Goal: Check status: Check status

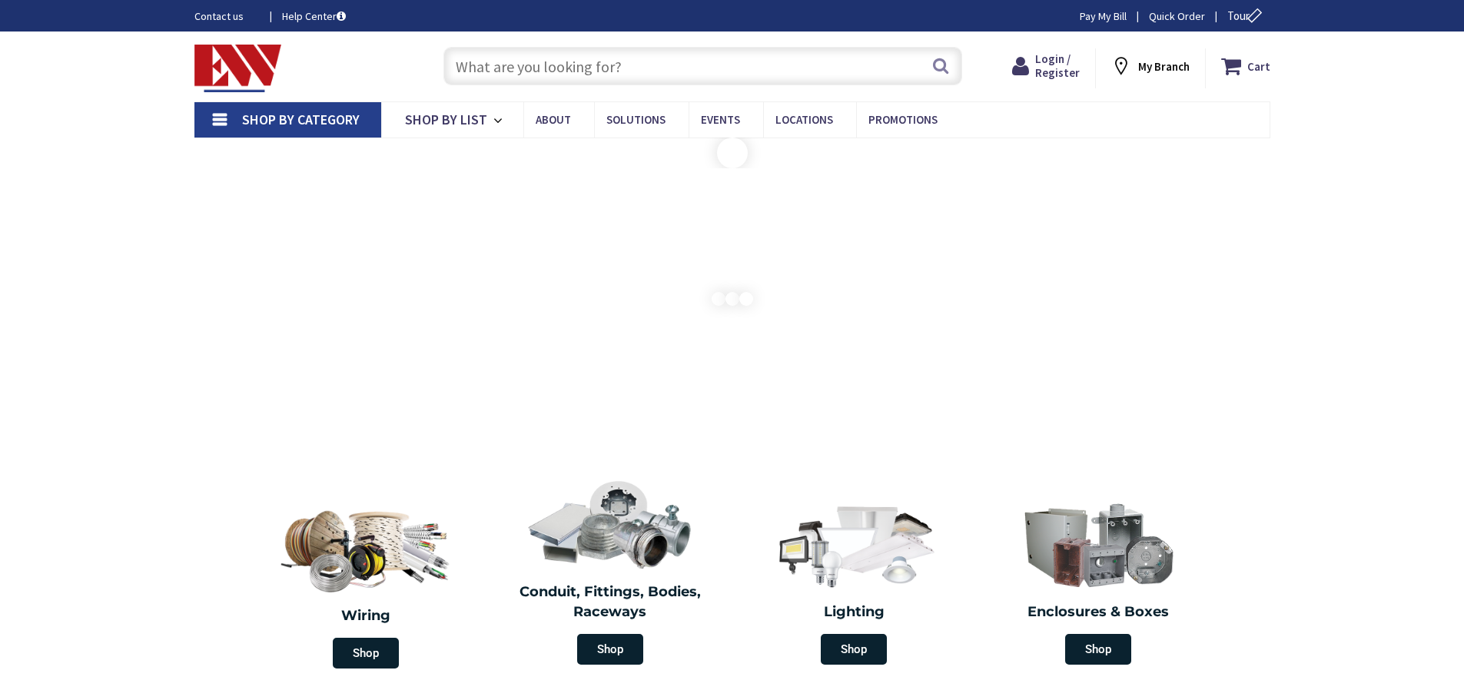
type input "[PERSON_NAME][GEOGRAPHIC_DATA], [GEOGRAPHIC_DATA]"
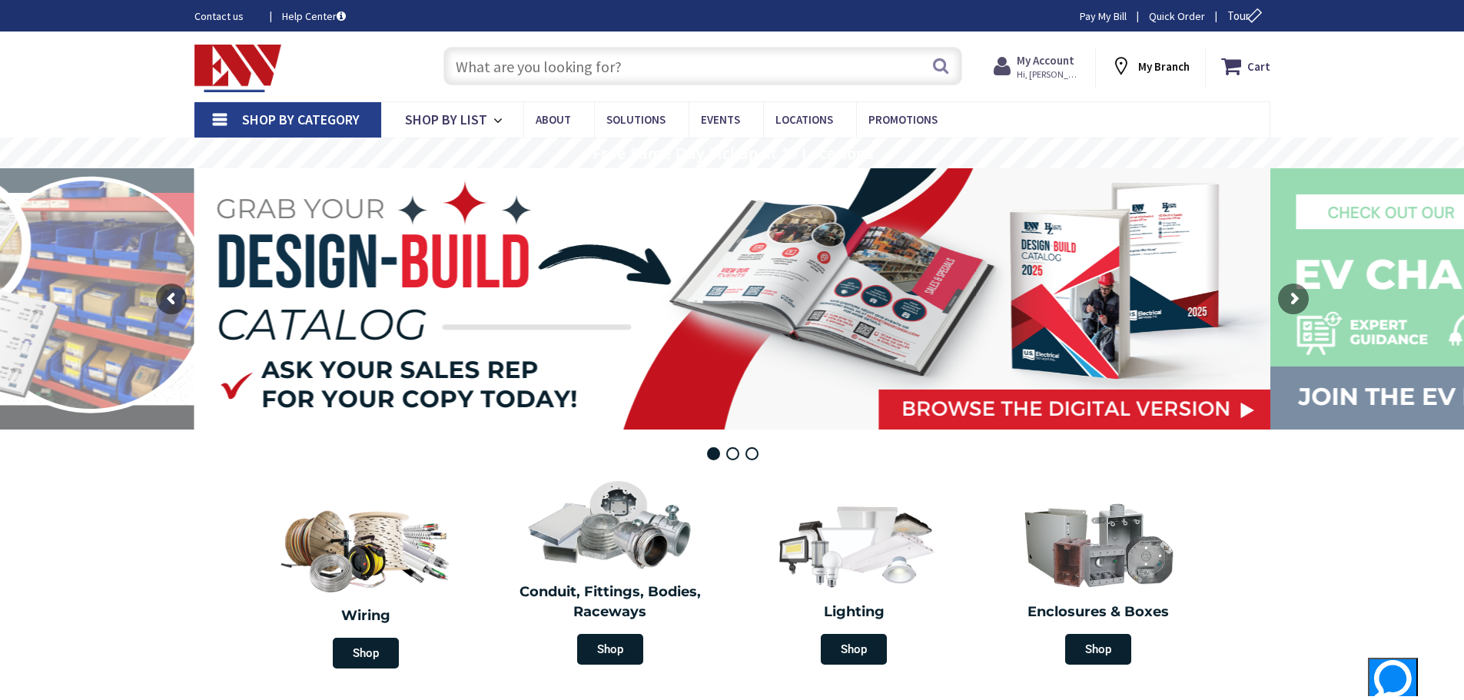
click at [1064, 61] on strong "My Account" at bounding box center [1046, 60] width 58 height 15
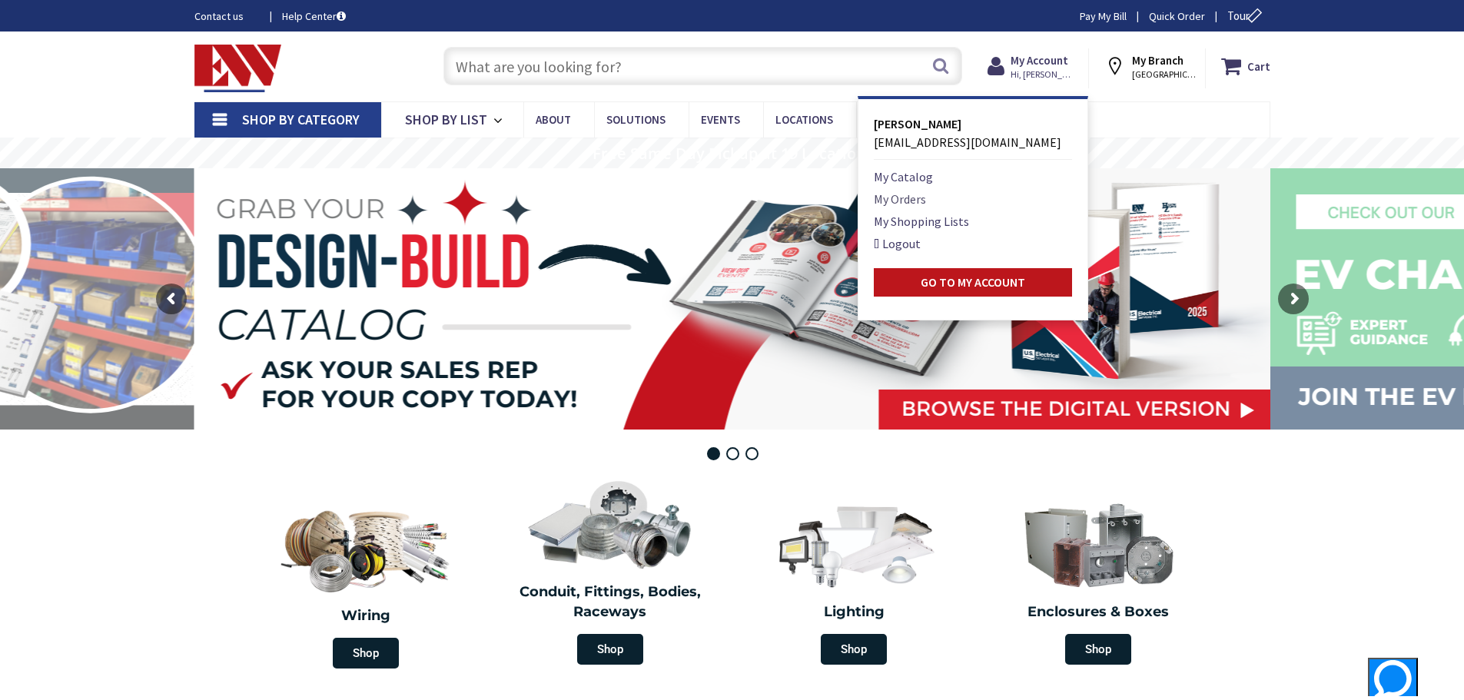
click at [923, 200] on link "My Orders" at bounding box center [900, 199] width 52 height 18
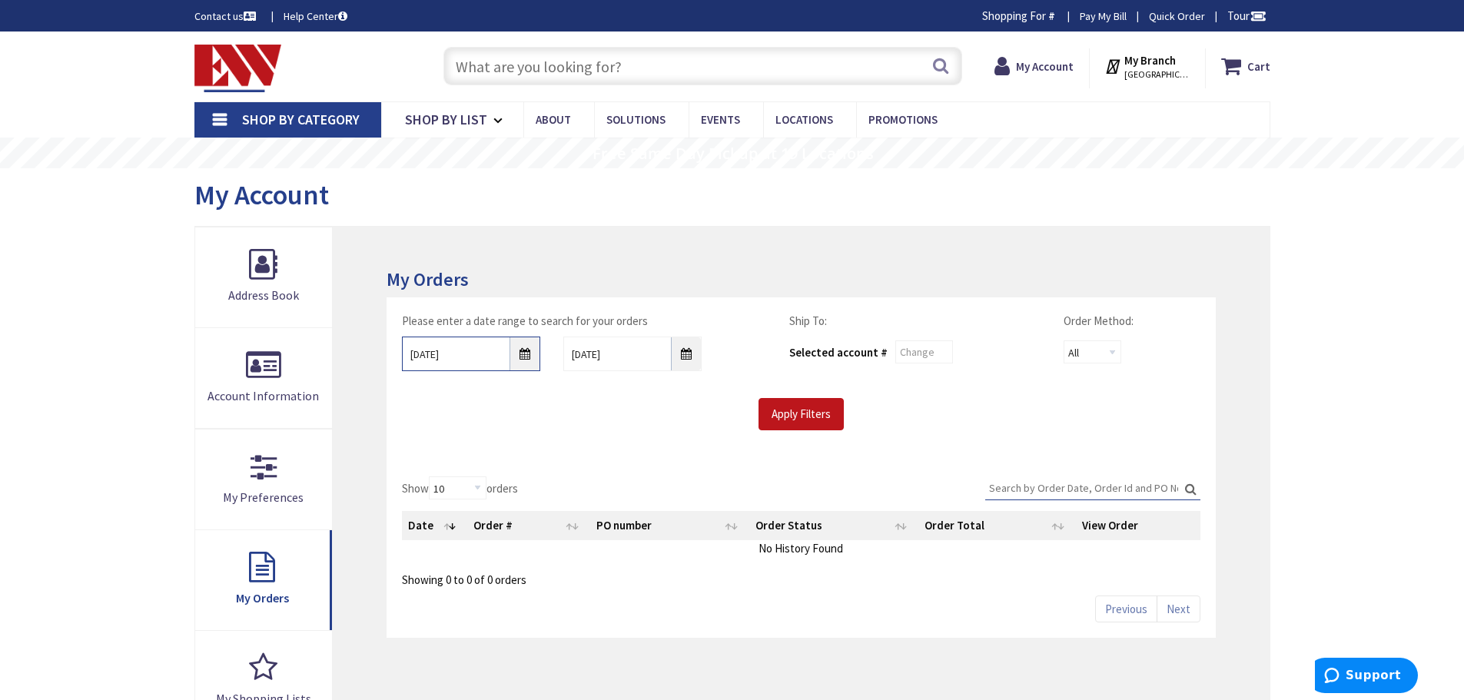
click at [528, 356] on input "8/26/2025" at bounding box center [471, 354] width 138 height 35
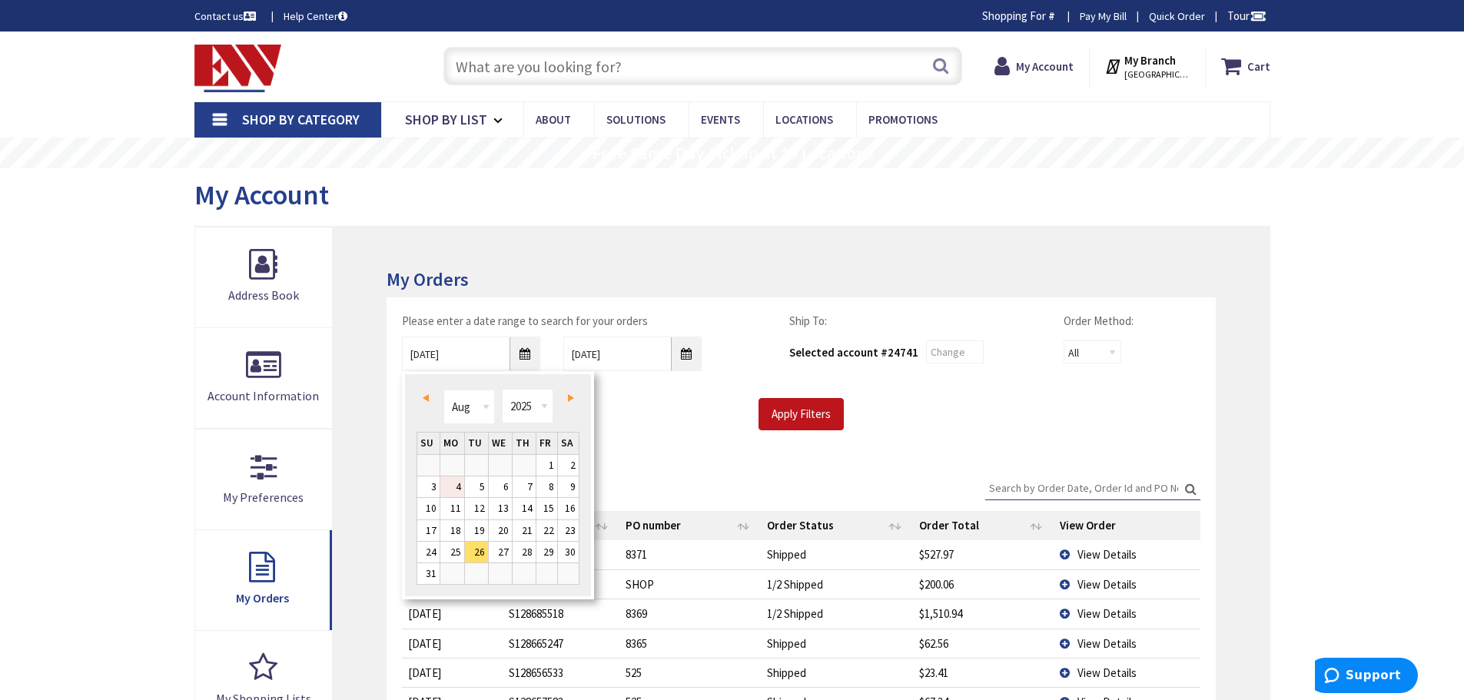
click at [457, 481] on link "4" at bounding box center [452, 487] width 24 height 21
type input "08/04/2025"
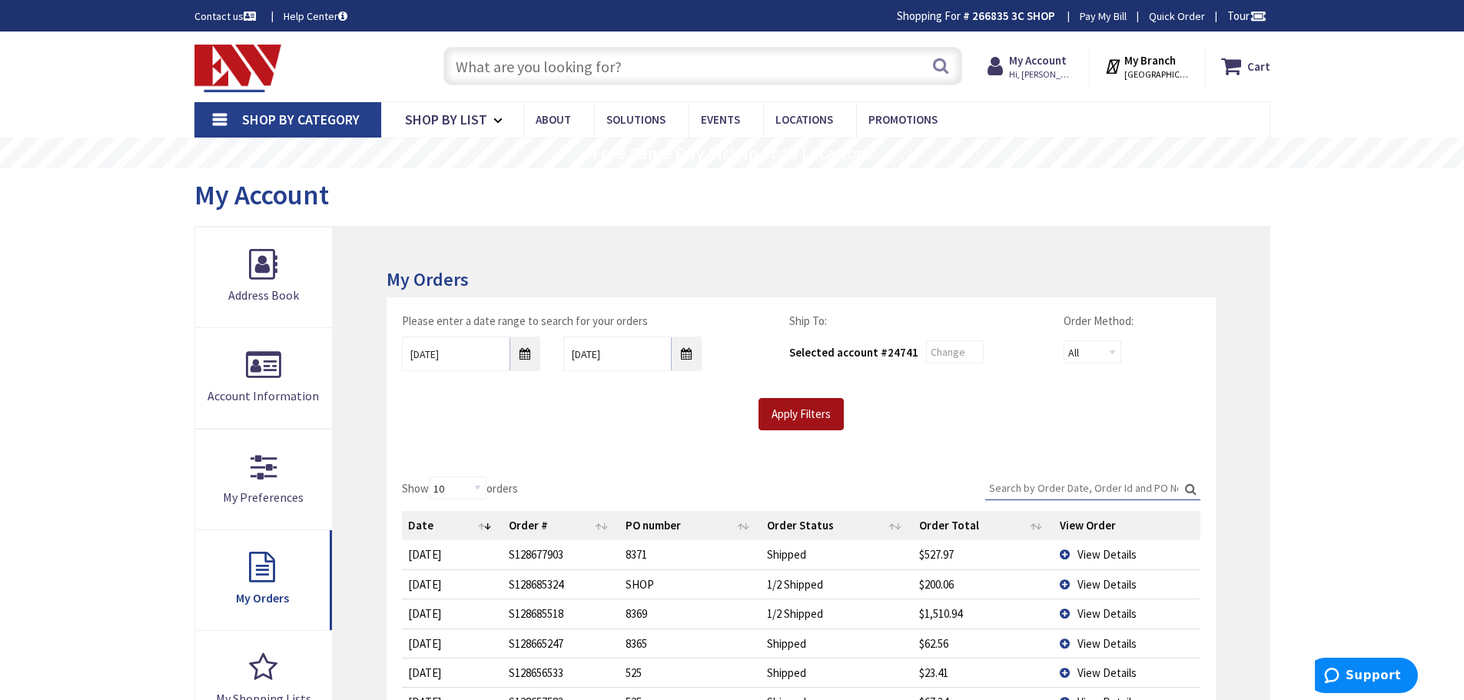
click at [807, 413] on input "Apply Filters" at bounding box center [801, 414] width 85 height 32
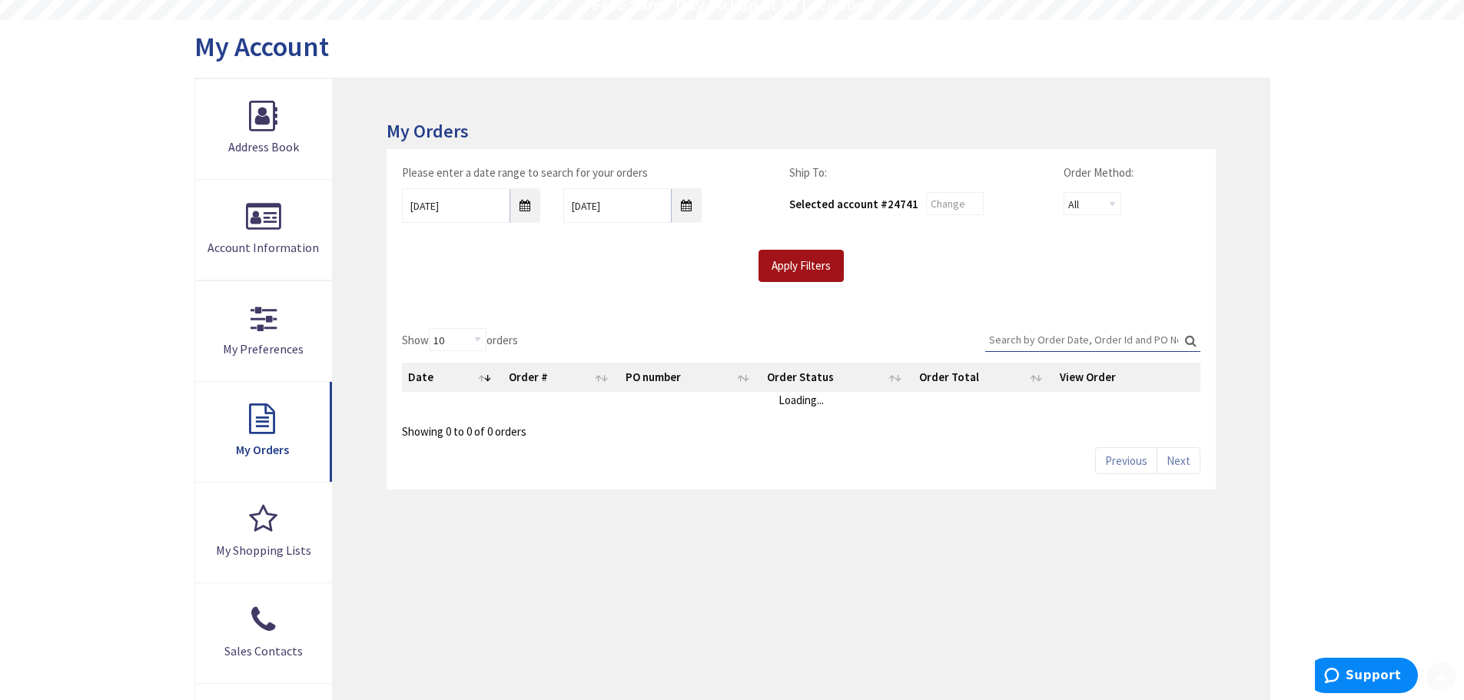
scroll to position [154, 0]
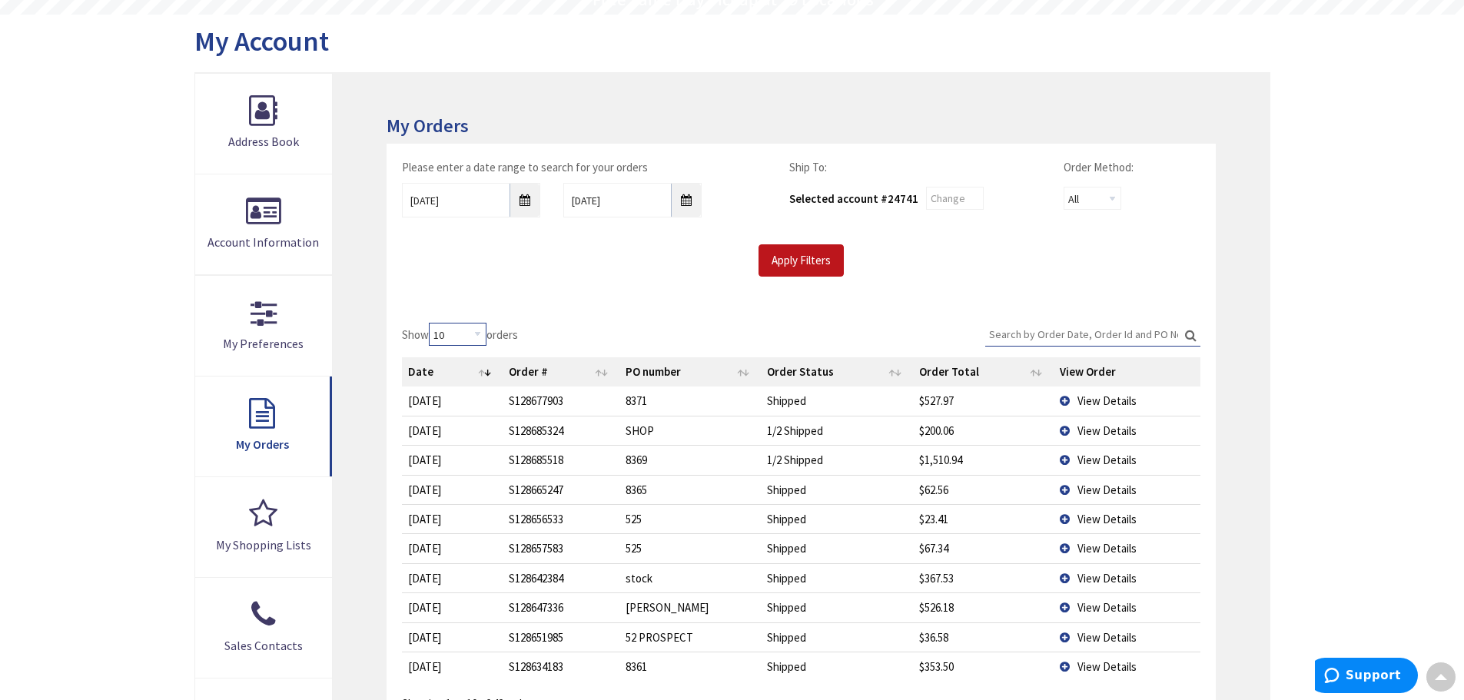
click at [483, 340] on select "10 25 50 100" at bounding box center [458, 334] width 58 height 23
select select "100"
click at [431, 323] on select "10 25 50 100" at bounding box center [458, 334] width 58 height 23
click at [1095, 461] on span "View Details" at bounding box center [1107, 460] width 59 height 15
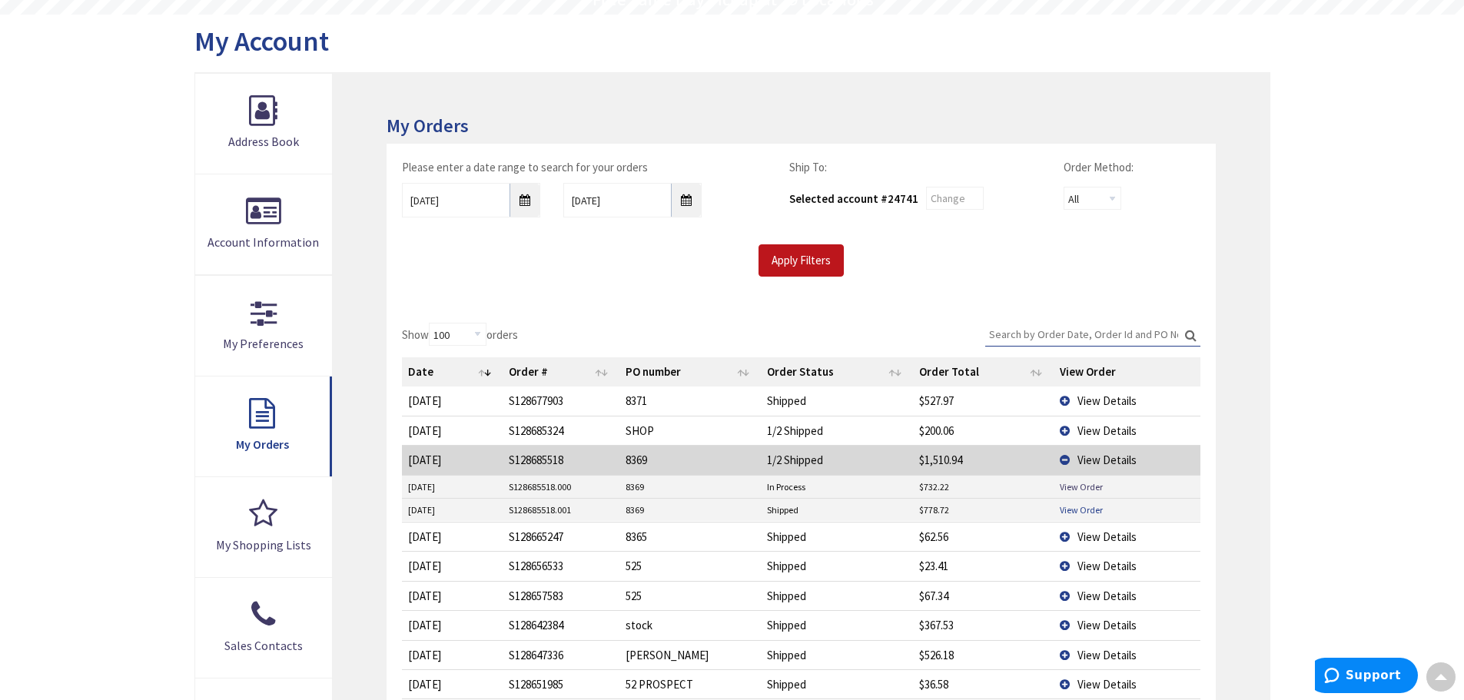
scroll to position [231, 0]
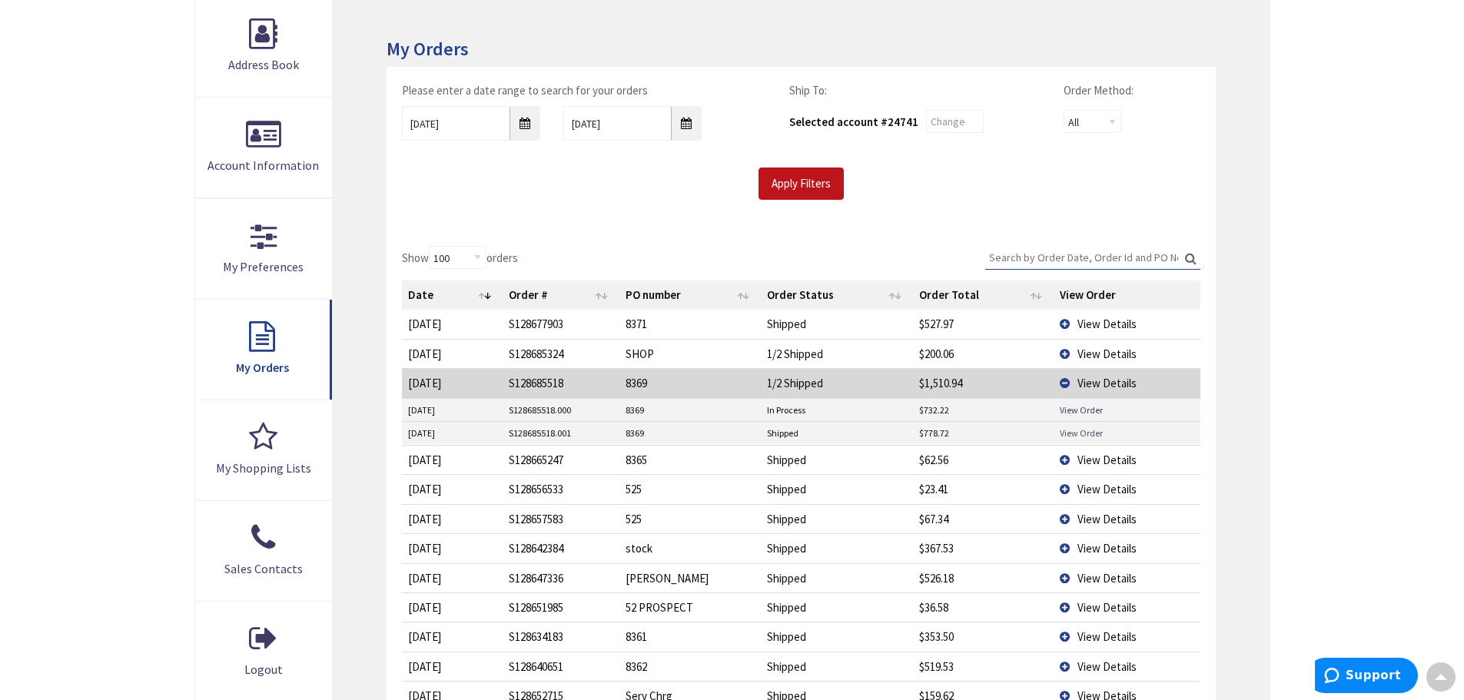
click at [1079, 434] on link "View Order" at bounding box center [1081, 433] width 43 height 13
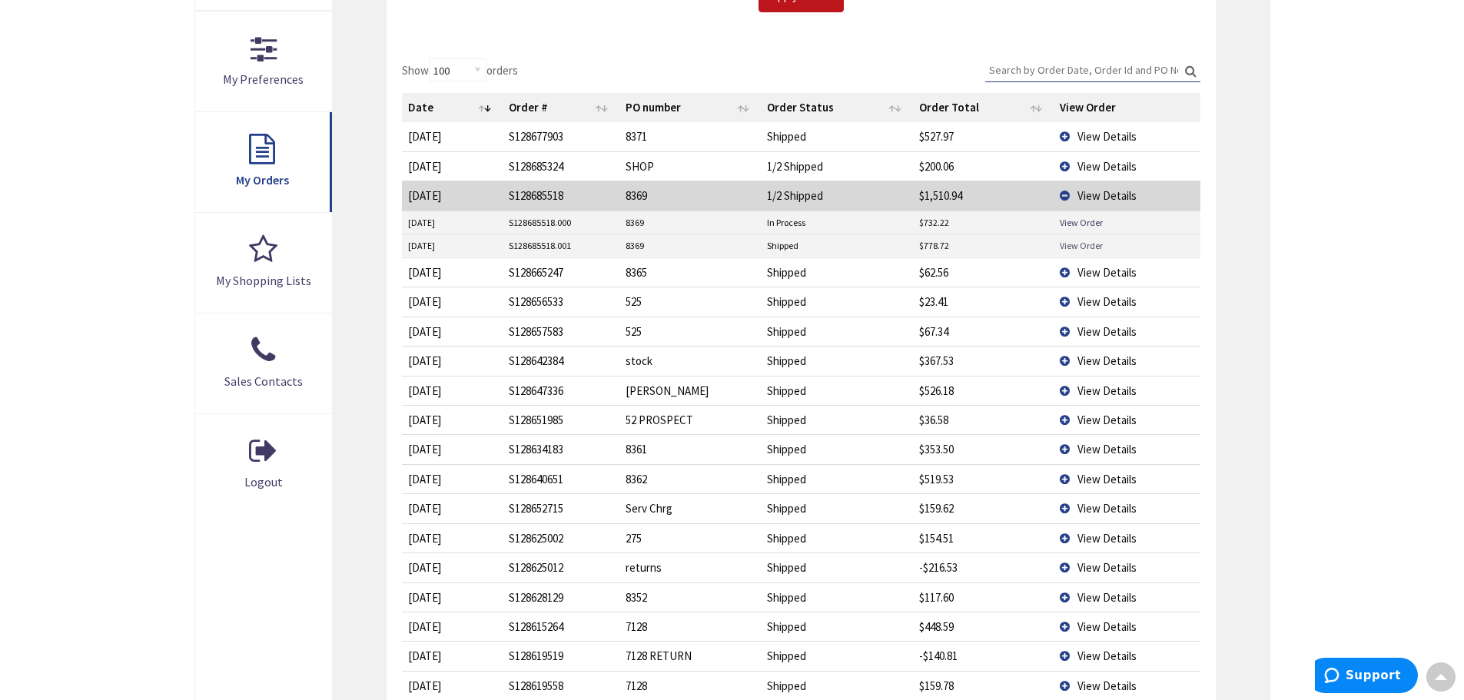
scroll to position [461, 0]
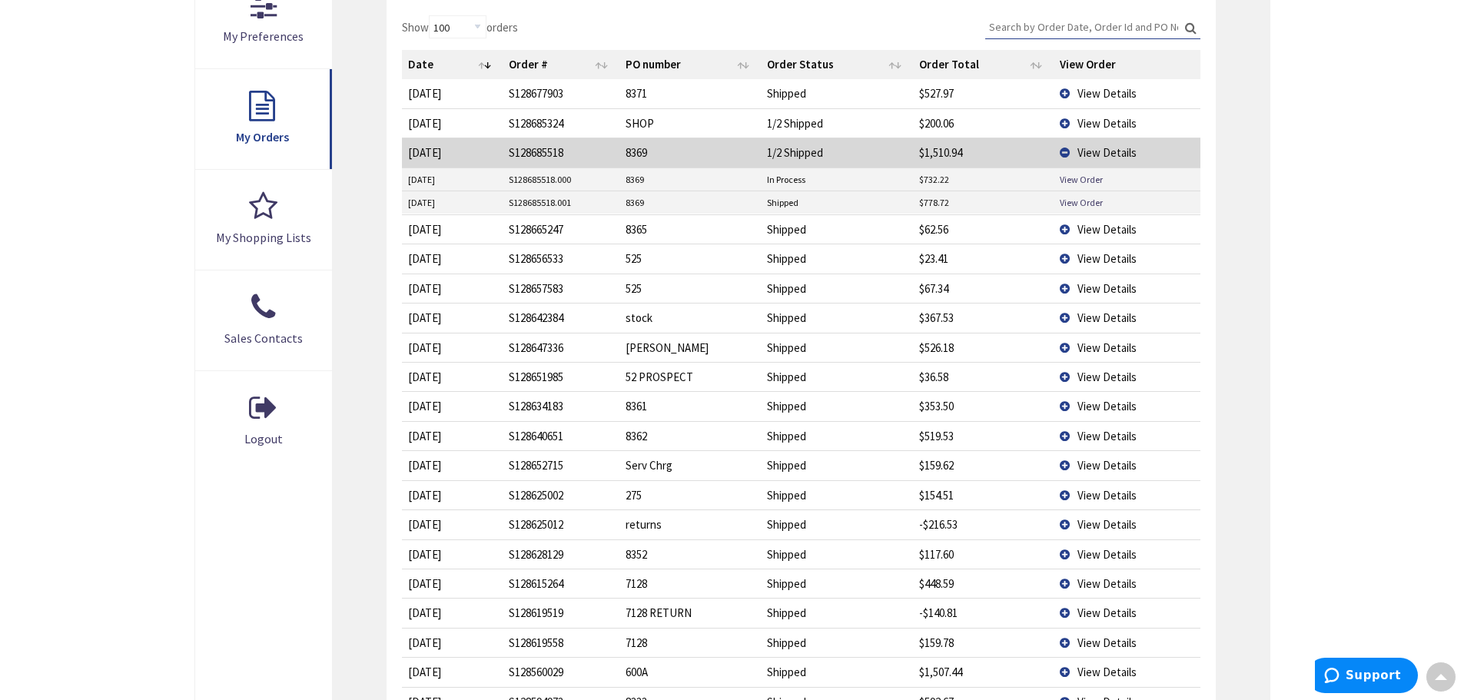
click at [1119, 674] on span "View Details" at bounding box center [1107, 672] width 59 height 15
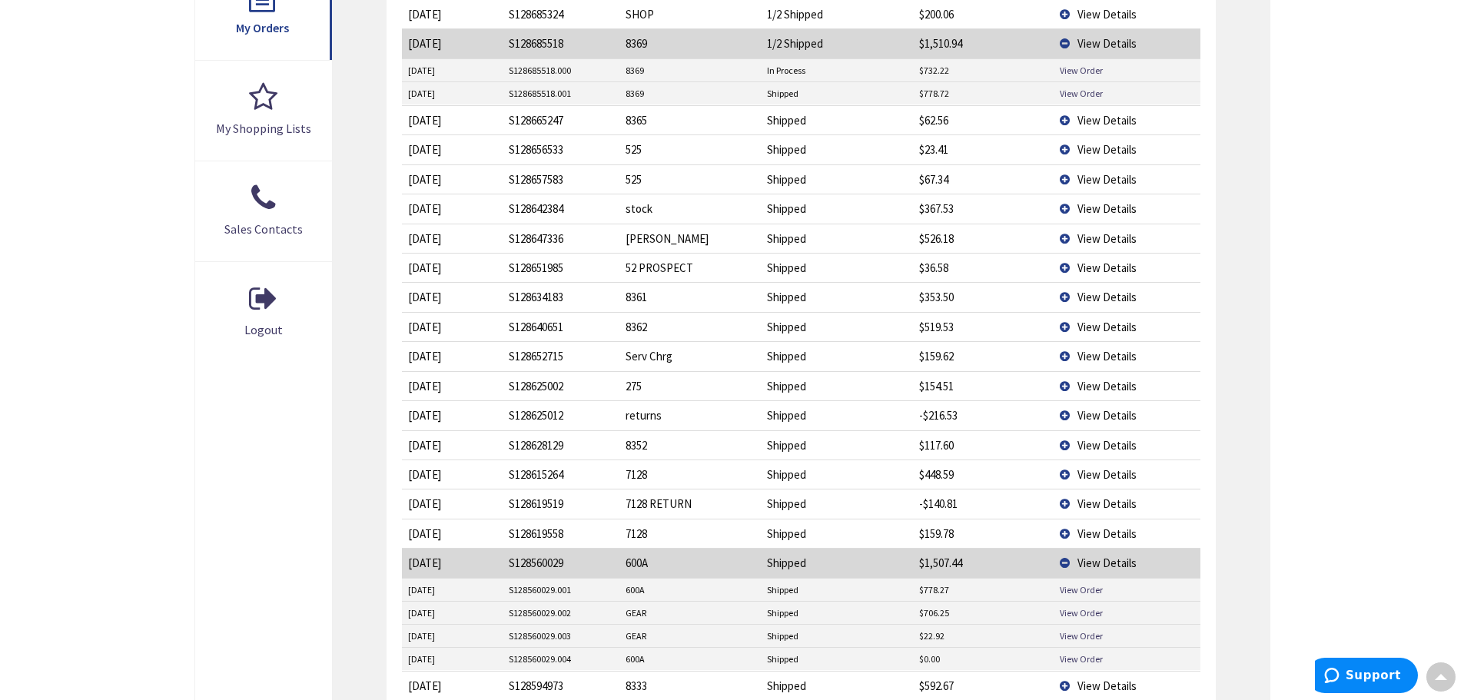
scroll to position [692, 0]
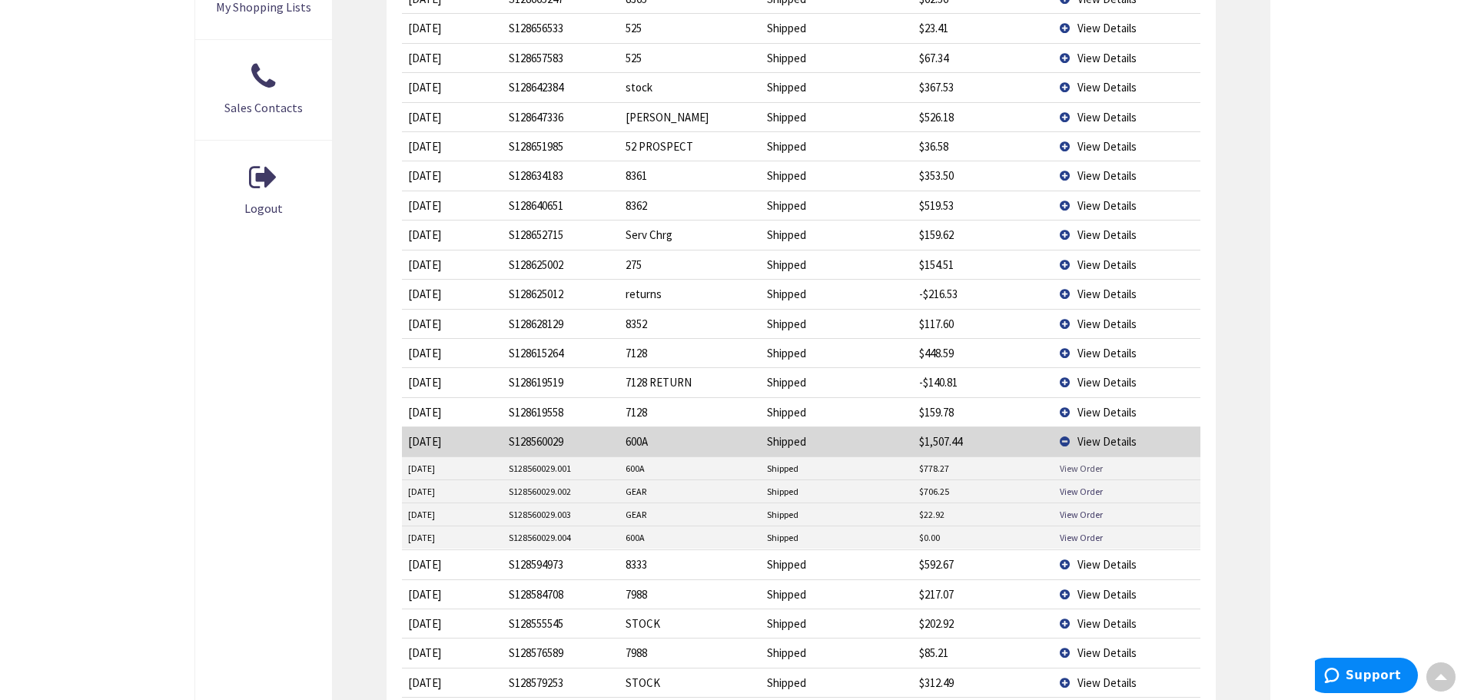
click at [1083, 466] on link "View Order" at bounding box center [1081, 468] width 43 height 13
click at [1079, 537] on link "View Order" at bounding box center [1081, 537] width 43 height 13
click at [1062, 436] on td "View Details" at bounding box center [1127, 441] width 146 height 29
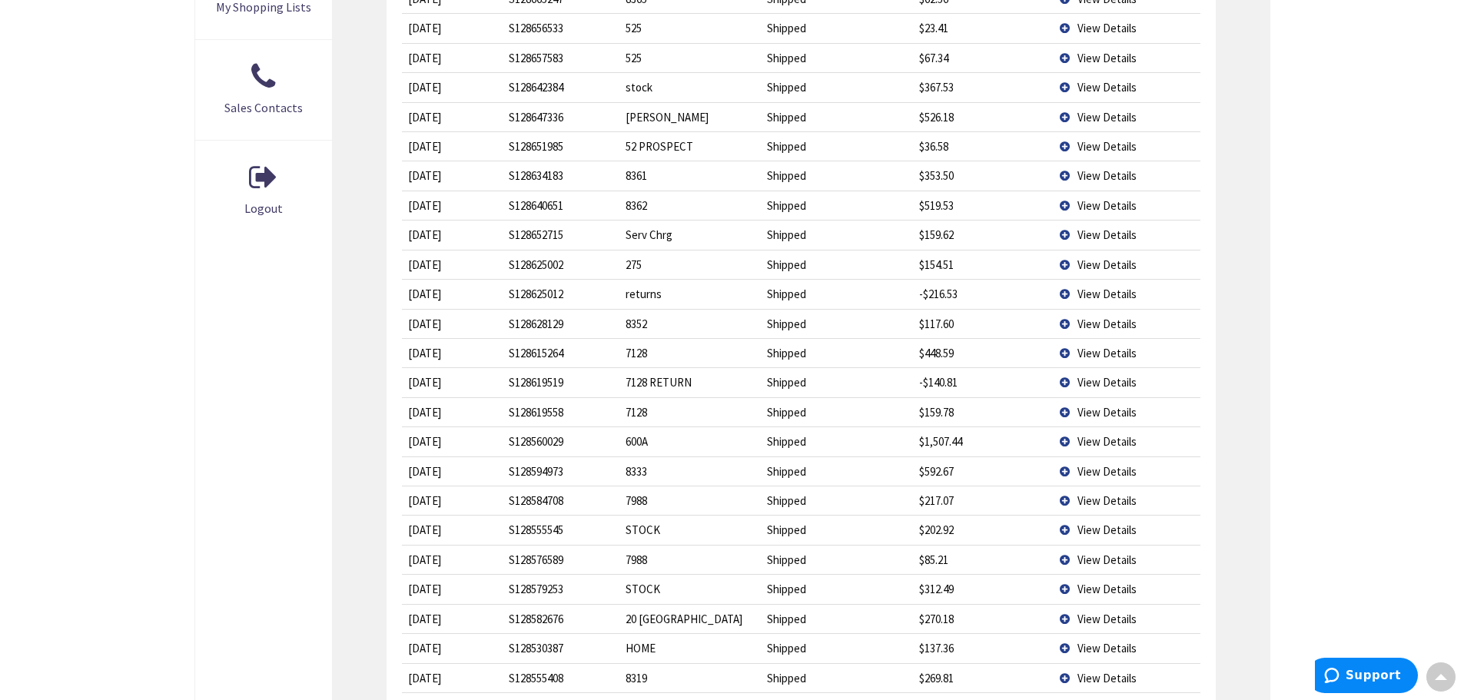
click at [1105, 440] on span "View Details" at bounding box center [1107, 441] width 59 height 15
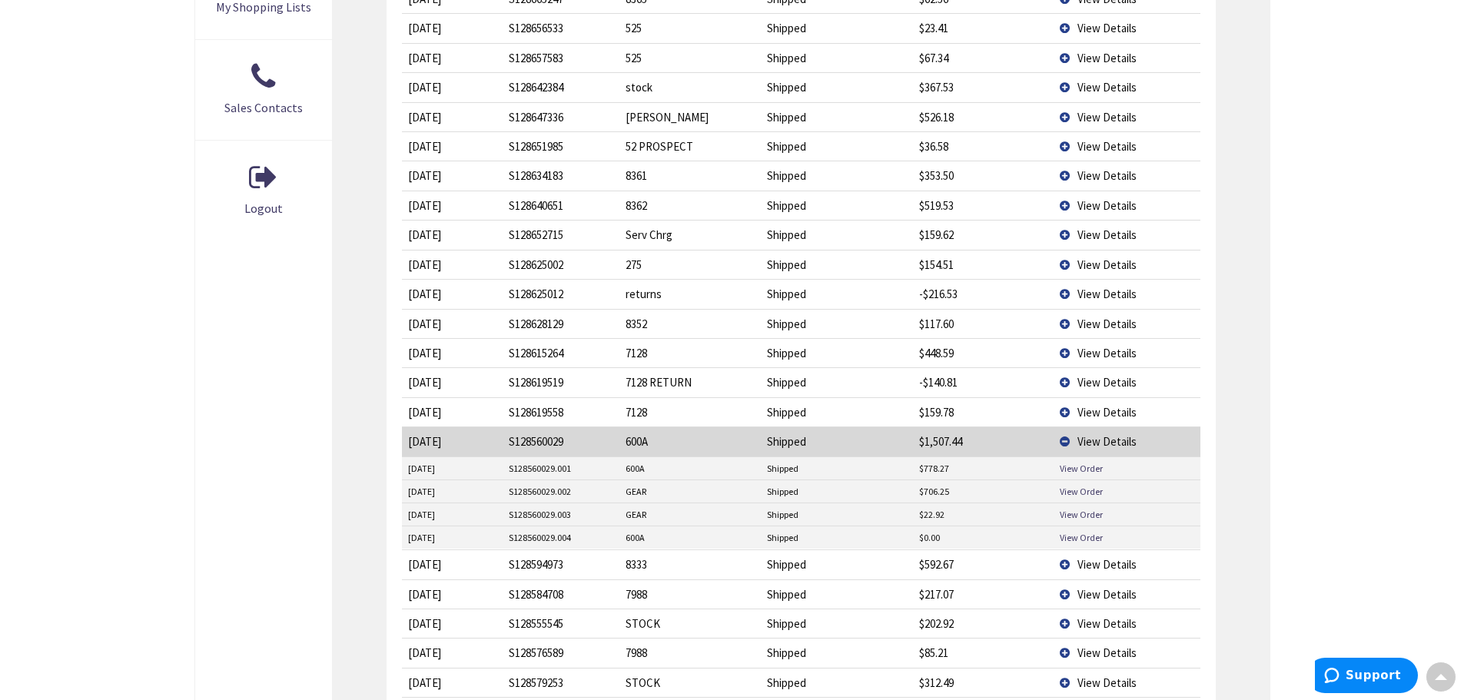
drag, startPoint x: 567, startPoint y: 442, endPoint x: 487, endPoint y: 445, distance: 80.8
click at [487, 445] on tr "8/20/2025 2025-08-20 S128560029 600A Shipped $1,507.44 View Details" at bounding box center [801, 441] width 798 height 29
copy tr "2025-08-20 S128560029"
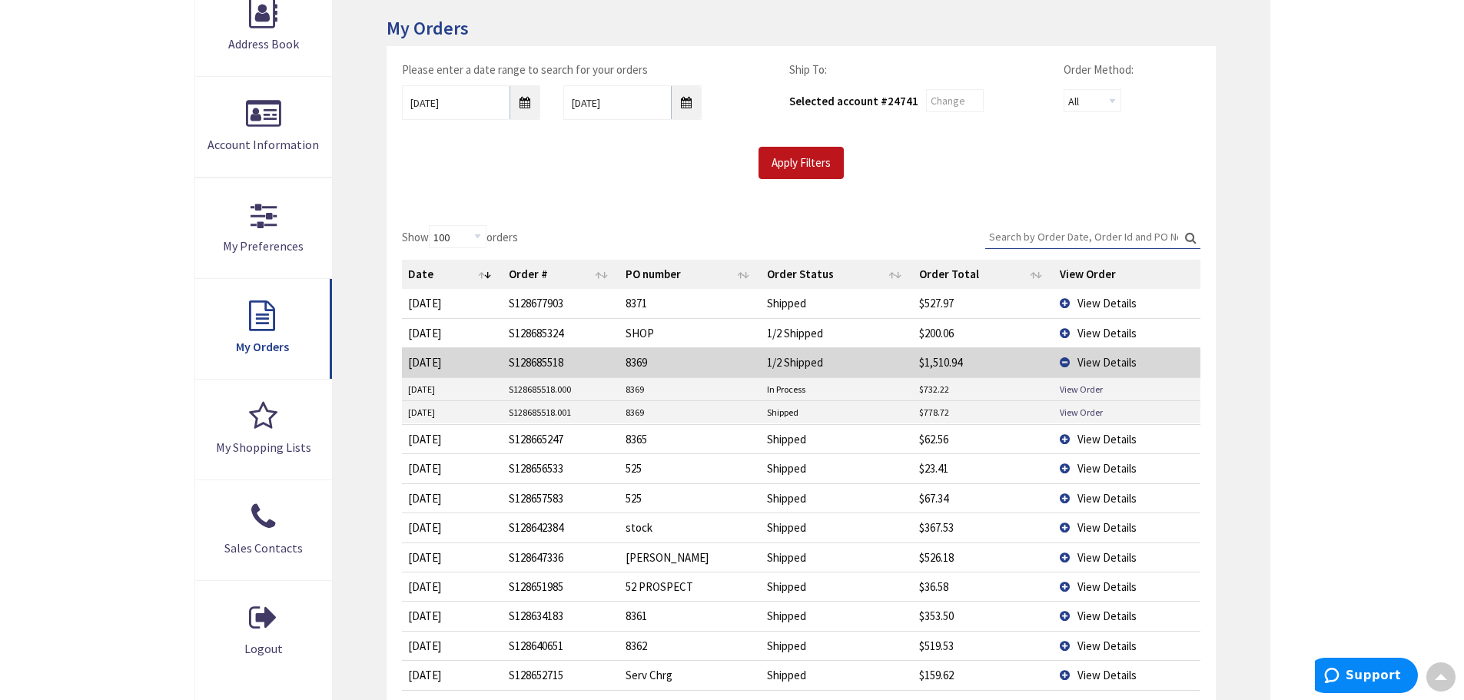
scroll to position [154, 0]
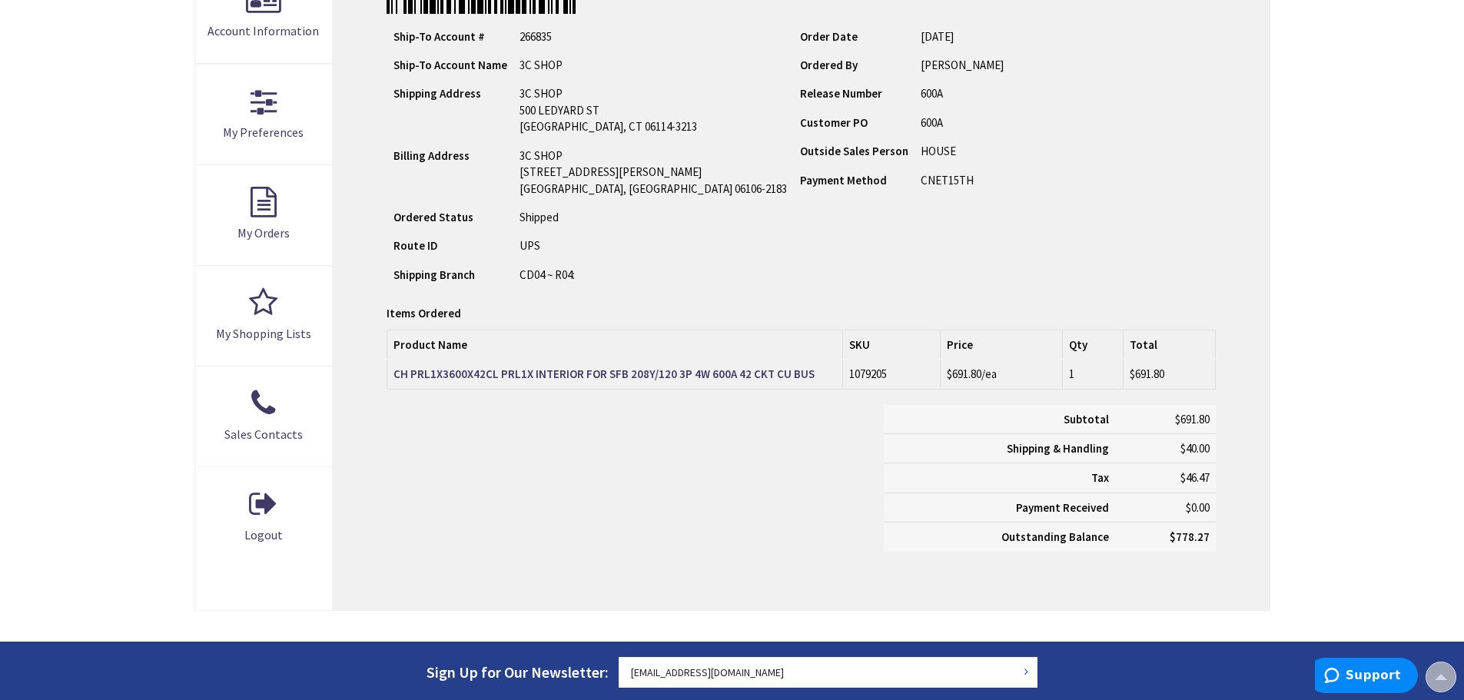
scroll to position [461, 0]
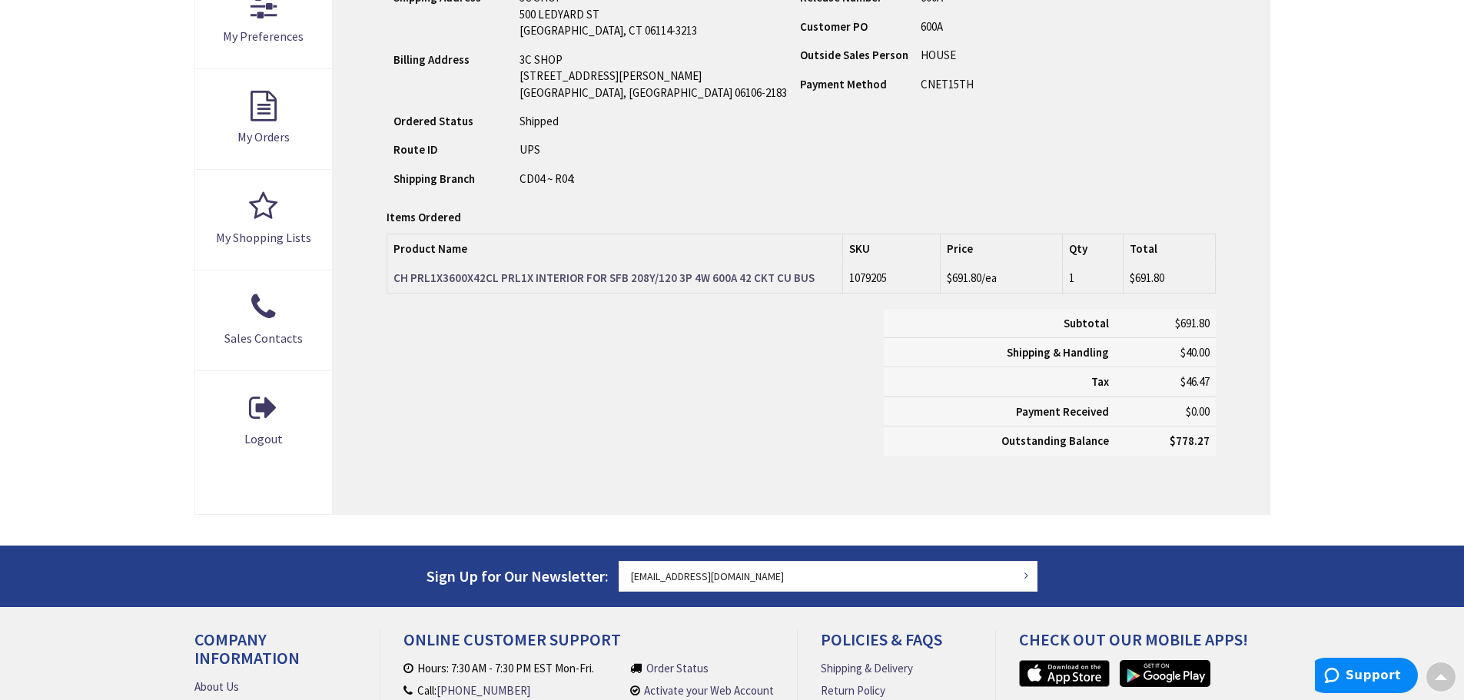
click at [611, 274] on strong "CH PRL1X3600X42CL PRL1X INTERIOR FOR SFB 208Y/120 3P 4W 600A 42 CKT CU BUS" at bounding box center [604, 278] width 421 height 15
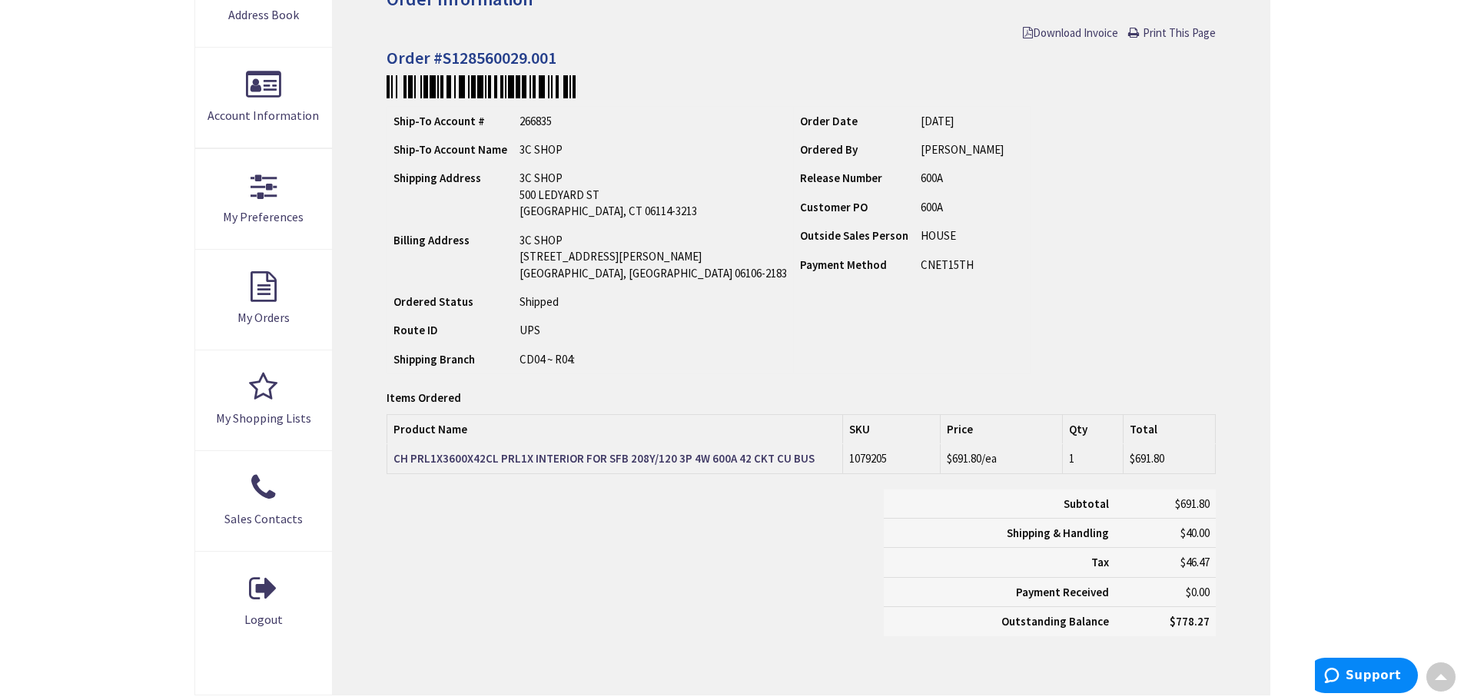
scroll to position [282, 0]
